Goal: Task Accomplishment & Management: Manage account settings

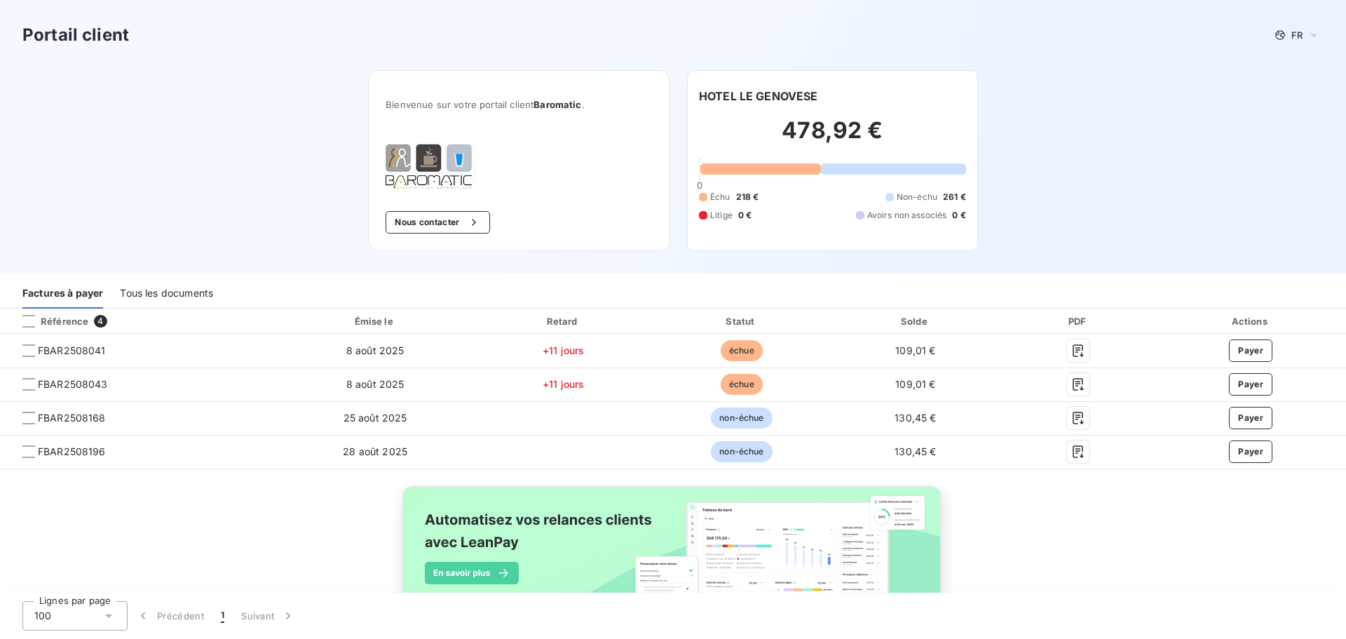
click at [207, 292] on div "Tous les documents" at bounding box center [166, 293] width 93 height 29
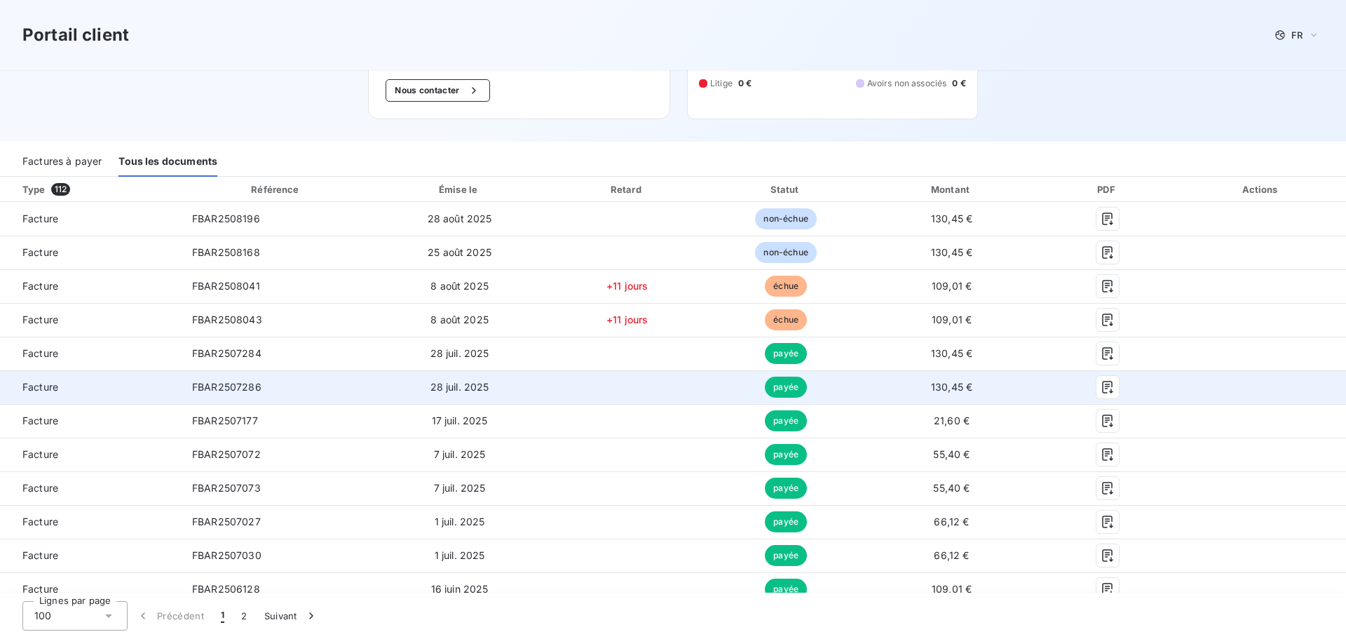
scroll to position [140, 0]
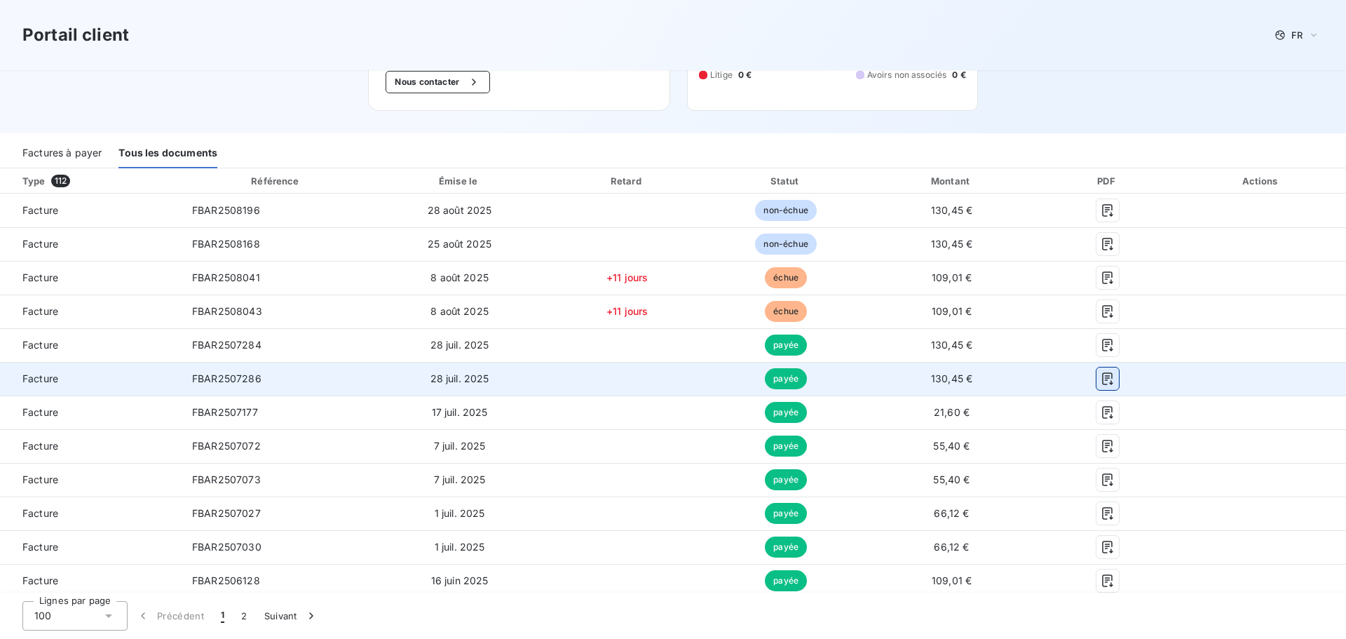
click at [1102, 382] on icon "button" at bounding box center [1107, 378] width 11 height 13
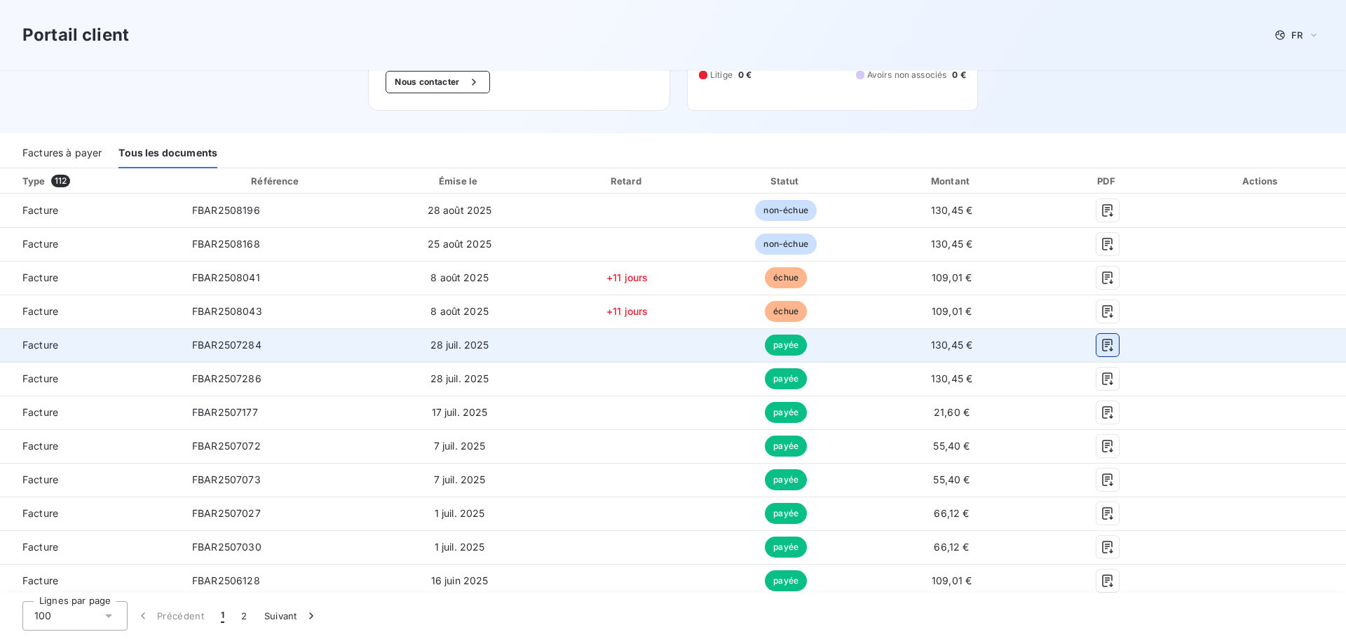
click at [1100, 345] on icon "button" at bounding box center [1107, 345] width 14 height 14
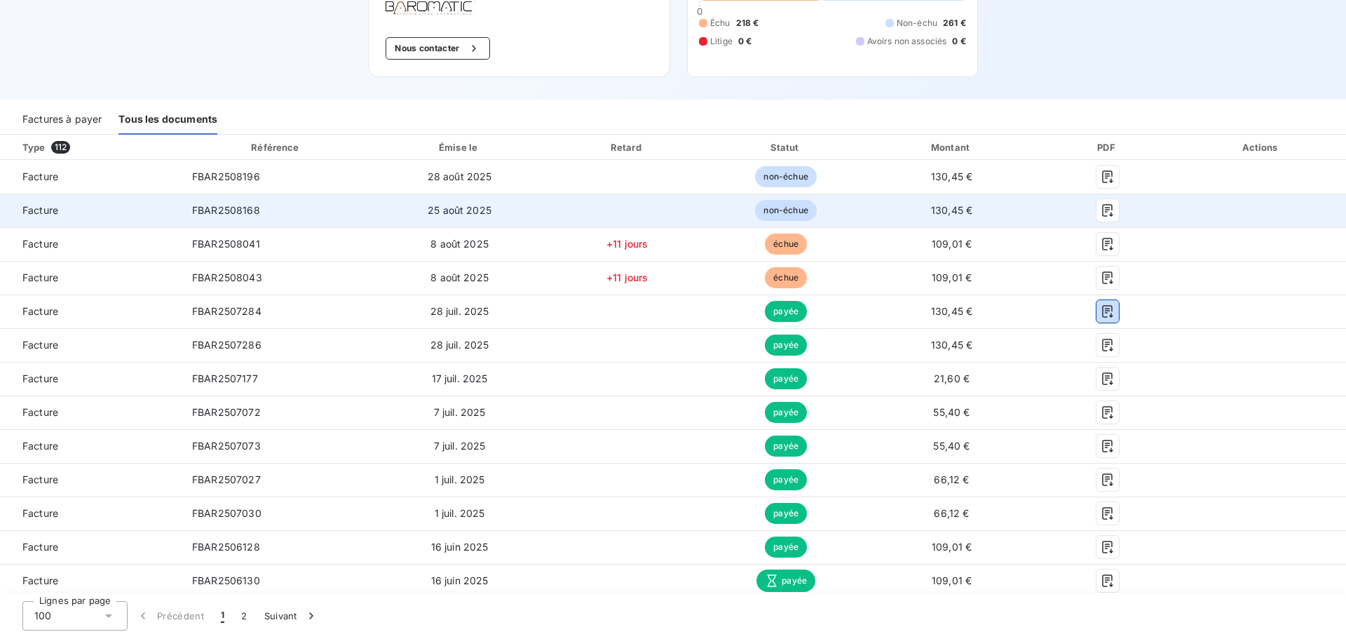
scroll to position [0, 0]
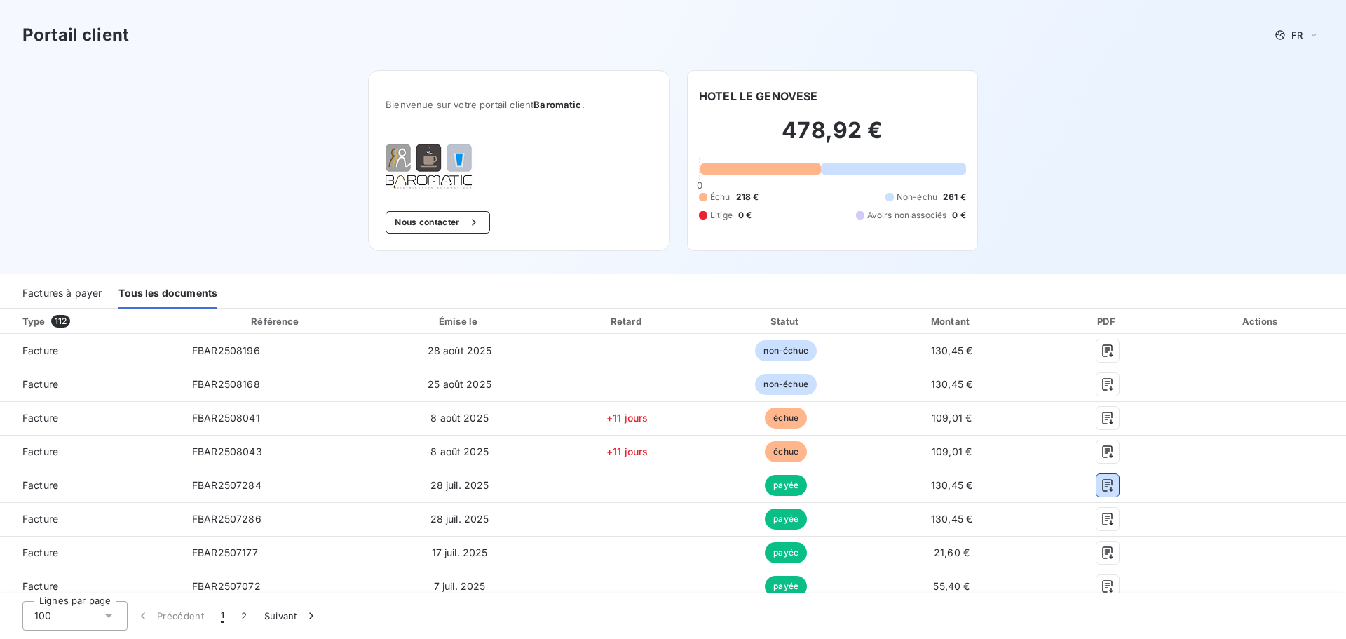
click at [90, 294] on div "Factures à payer" at bounding box center [61, 293] width 79 height 29
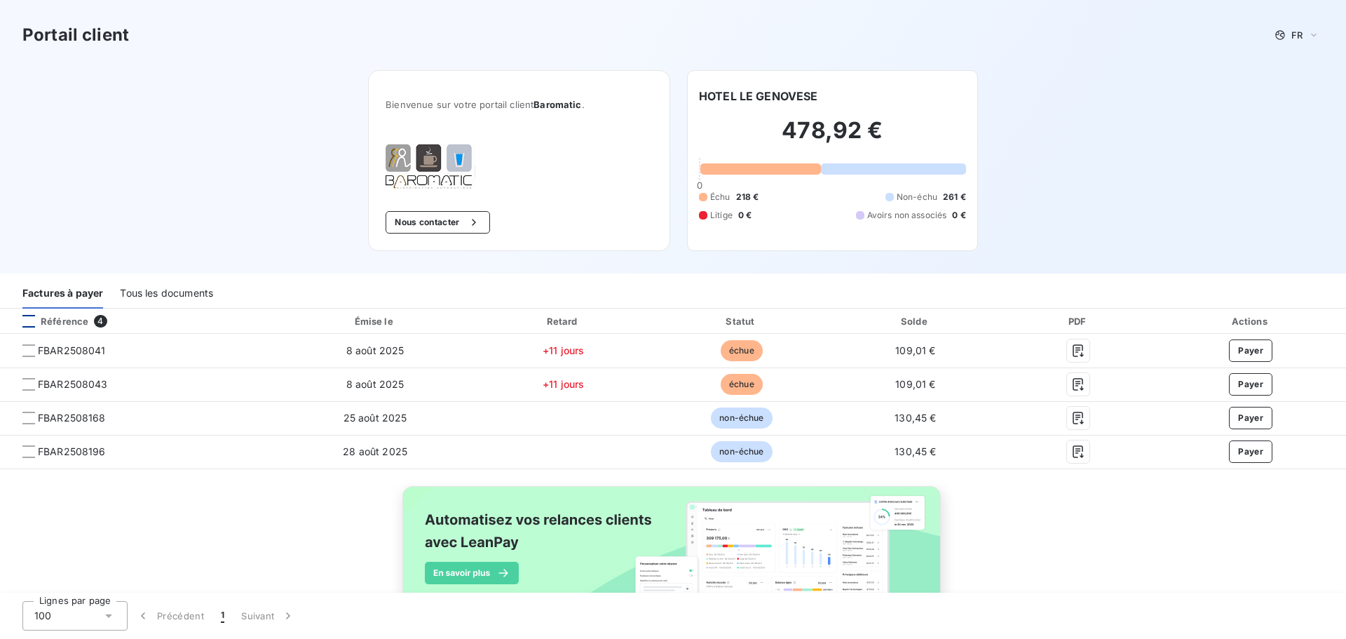
click at [25, 321] on div at bounding box center [28, 321] width 13 height 13
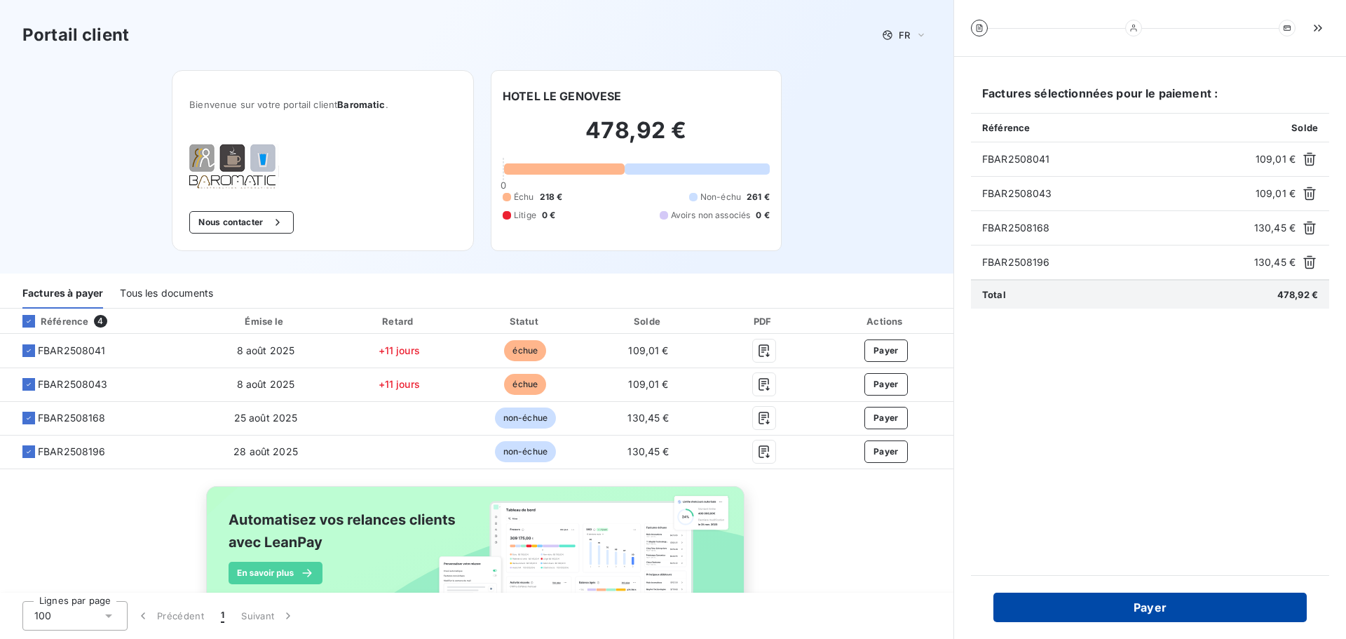
click at [1162, 613] on button "Payer" at bounding box center [1149, 606] width 313 height 29
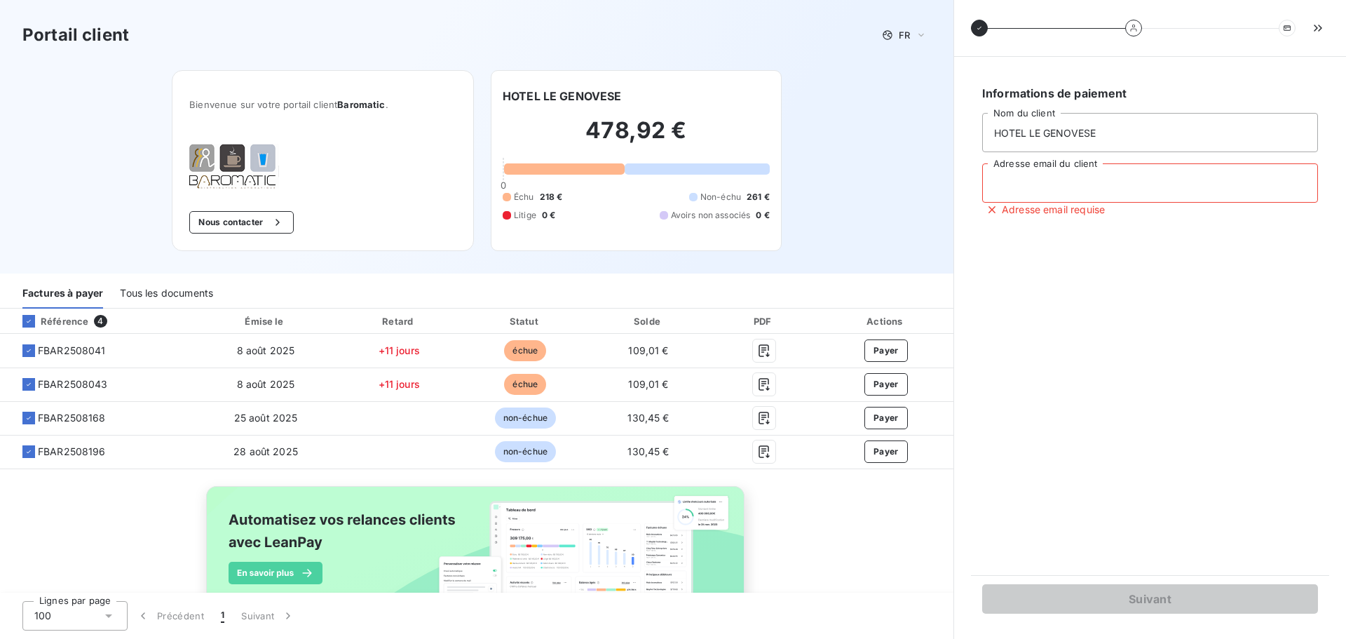
click at [1077, 183] on input "Adresse email du client" at bounding box center [1150, 182] width 336 height 39
type input "[EMAIL_ADDRESS][DOMAIN_NAME][PERSON_NAME]"
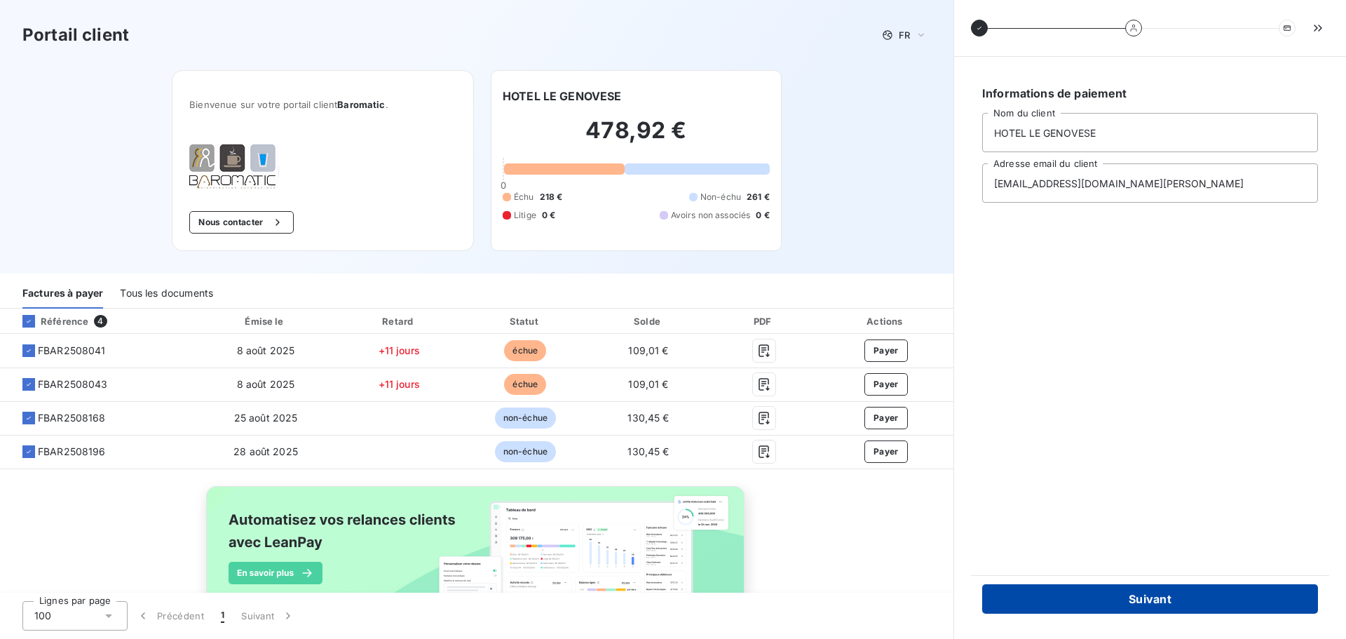
click at [1160, 600] on button "Suivant" at bounding box center [1150, 598] width 336 height 29
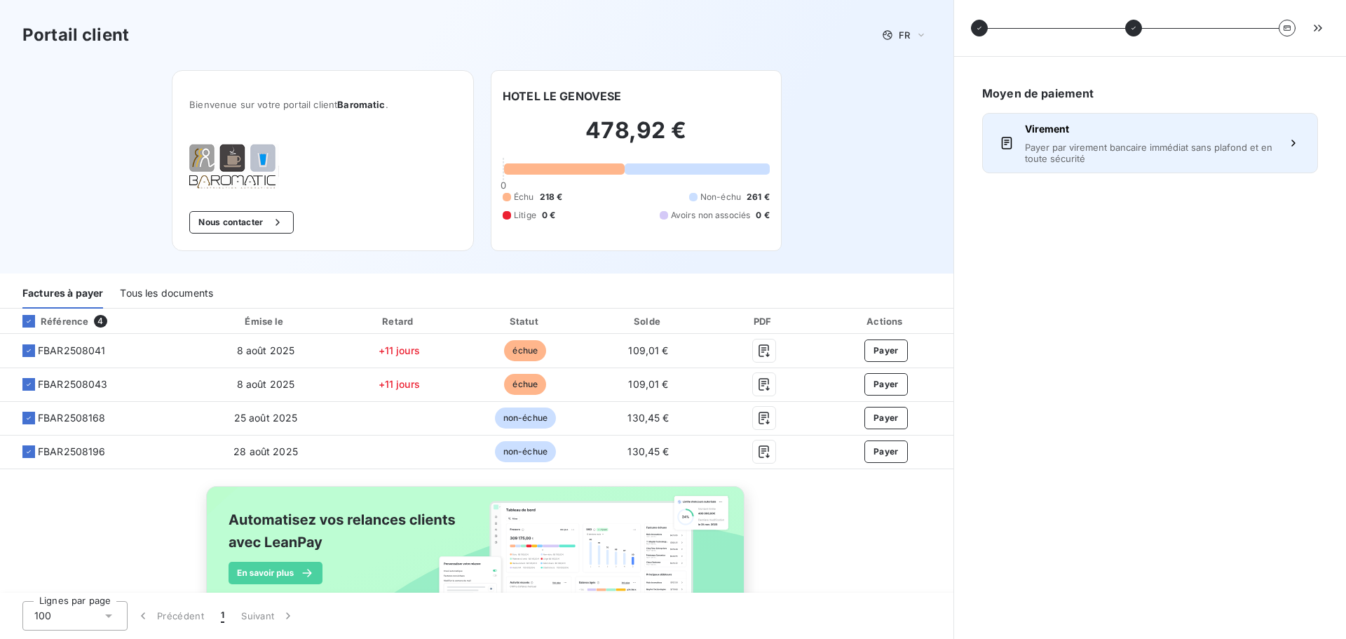
click at [1190, 149] on span "Payer par virement bancaire immédiat sans plafond et en toute sécurité" at bounding box center [1150, 153] width 250 height 22
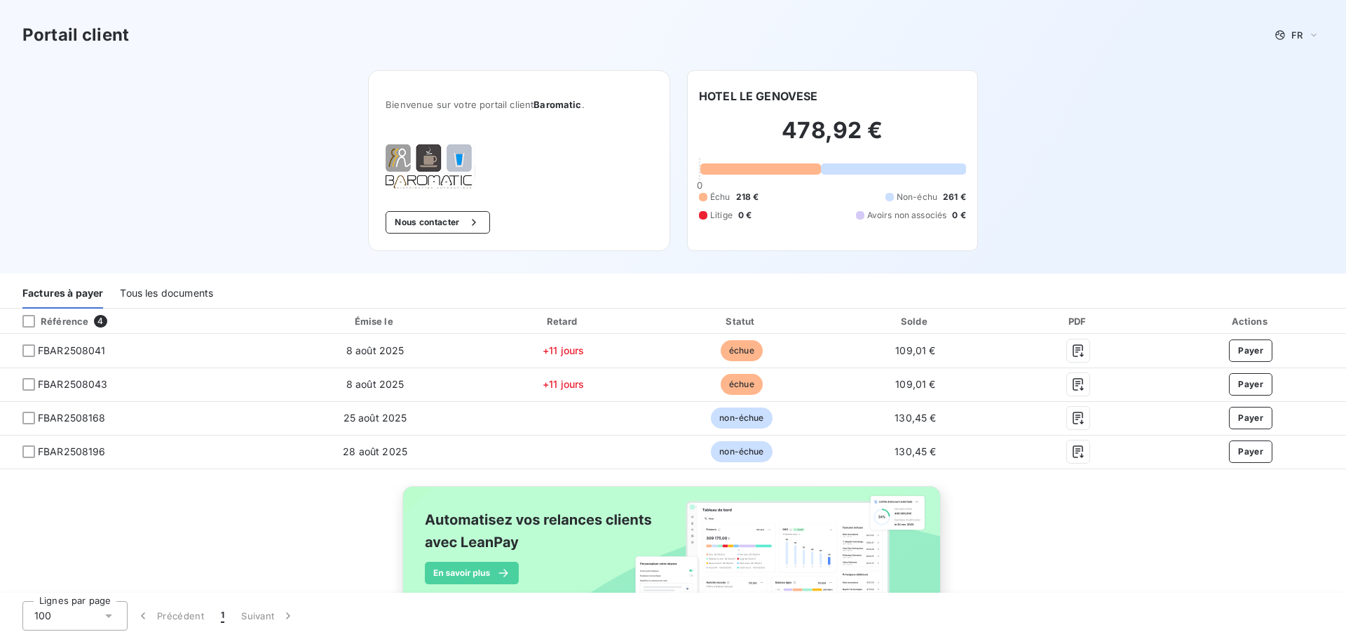
click at [1177, 79] on div "Portail client FR Bienvenue sur votre portail client Baromatic . Nous contacter…" at bounding box center [673, 136] width 1346 height 273
